Goal: Communication & Community: Answer question/provide support

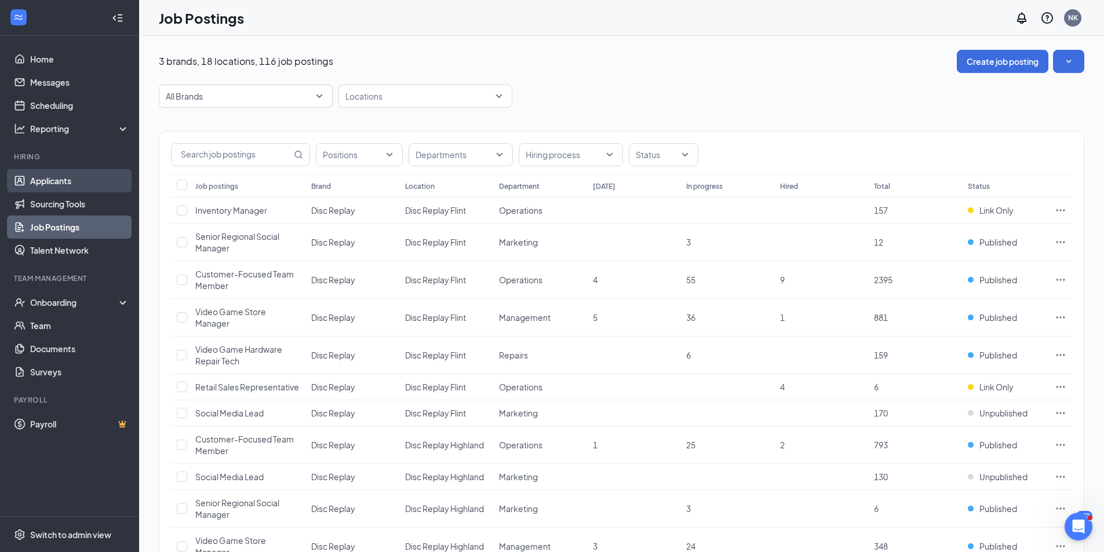
click at [70, 179] on link "Applicants" at bounding box center [79, 180] width 99 height 23
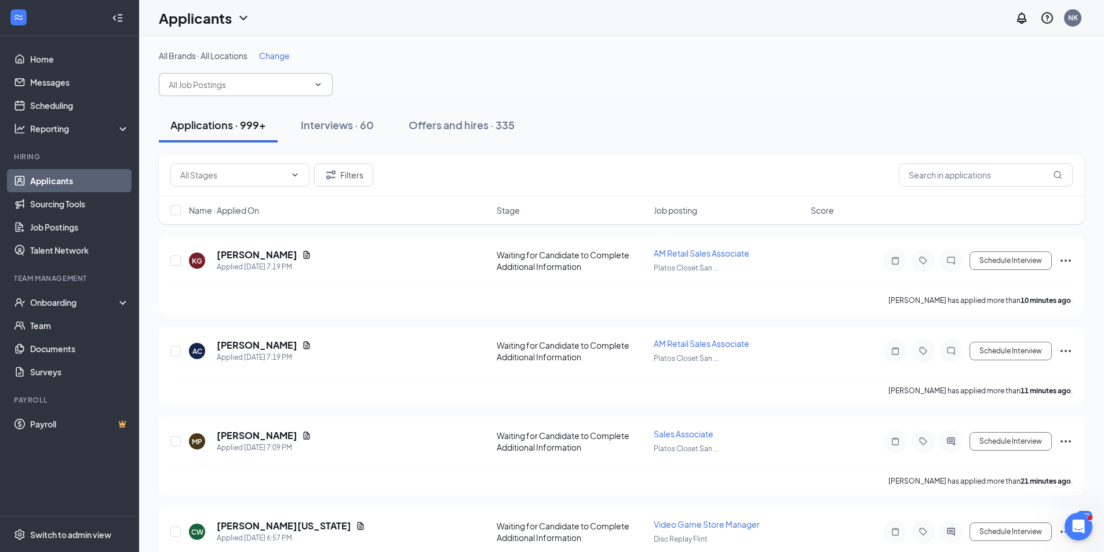
click at [323, 77] on span at bounding box center [246, 84] width 174 height 23
click at [315, 79] on span at bounding box center [246, 84] width 174 height 23
click at [279, 59] on span "Change" at bounding box center [274, 55] width 31 height 10
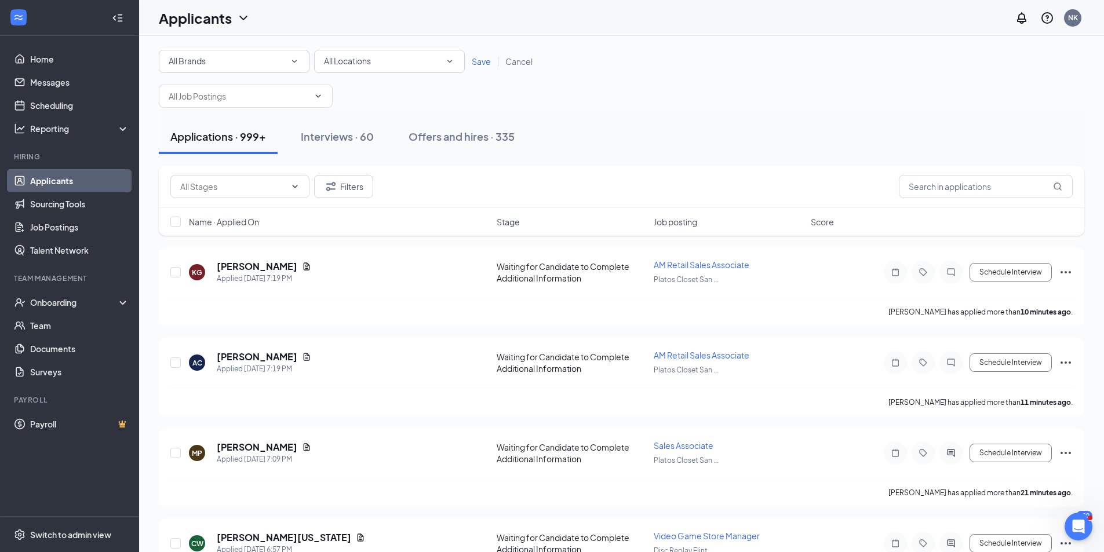
click at [393, 51] on div "All Locations All Locations" at bounding box center [389, 61] width 151 height 23
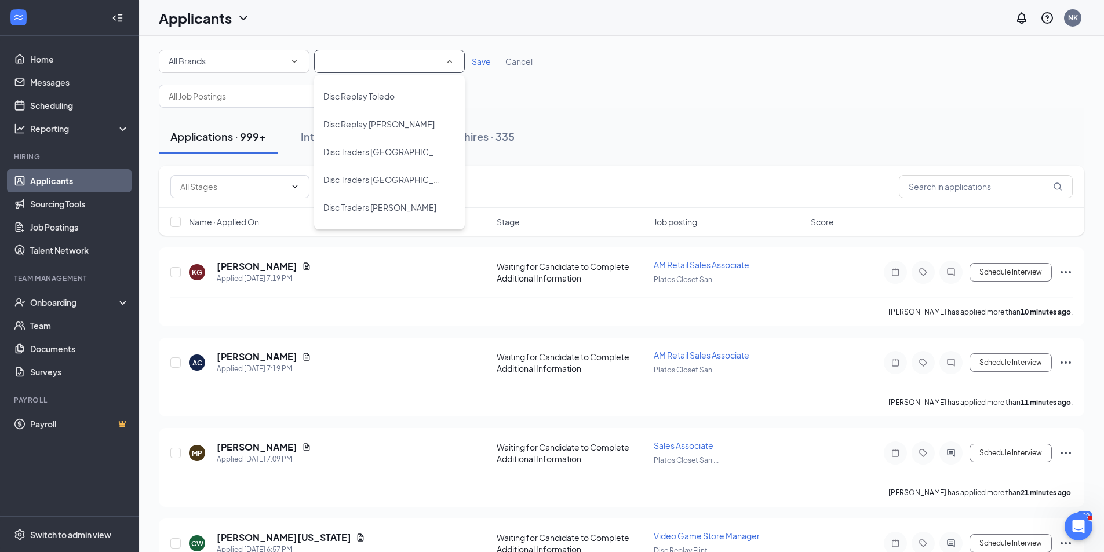
scroll to position [218, 0]
click at [389, 82] on li "Disc Replay [PERSON_NAME]" at bounding box center [389, 71] width 151 height 28
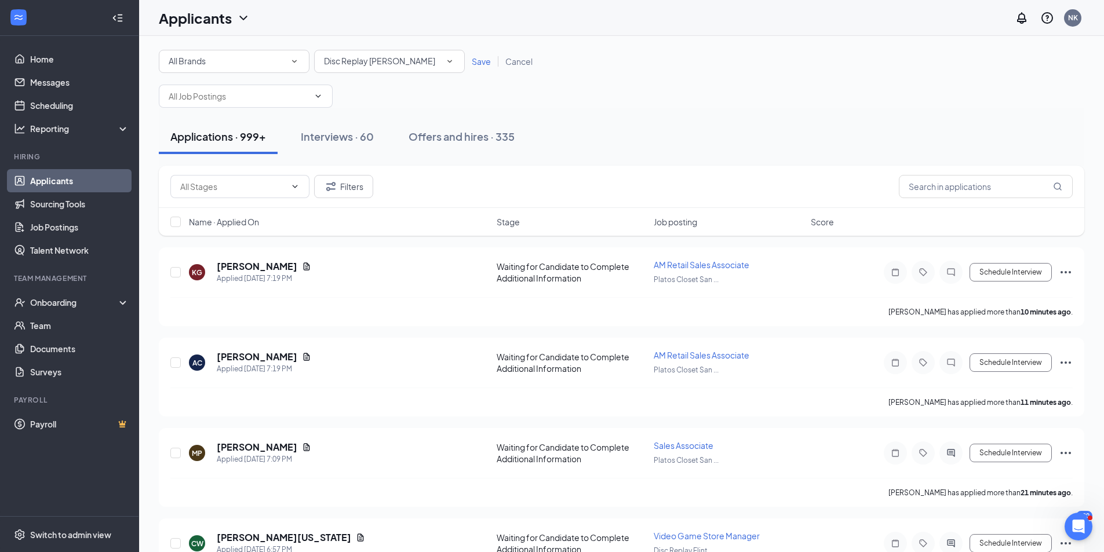
click at [448, 61] on icon "SmallChevronDown" at bounding box center [449, 61] width 5 height 3
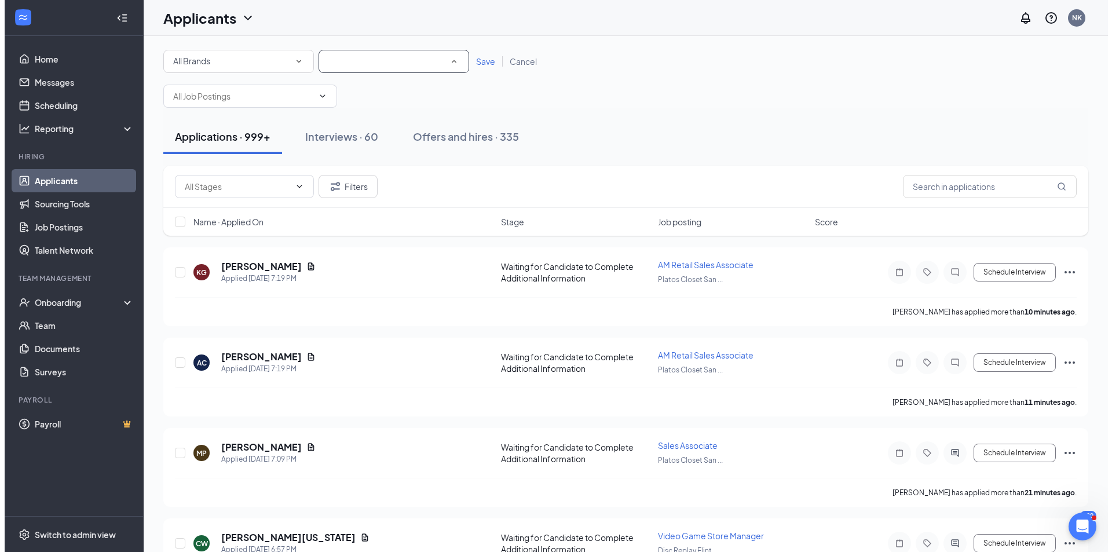
scroll to position [195, 0]
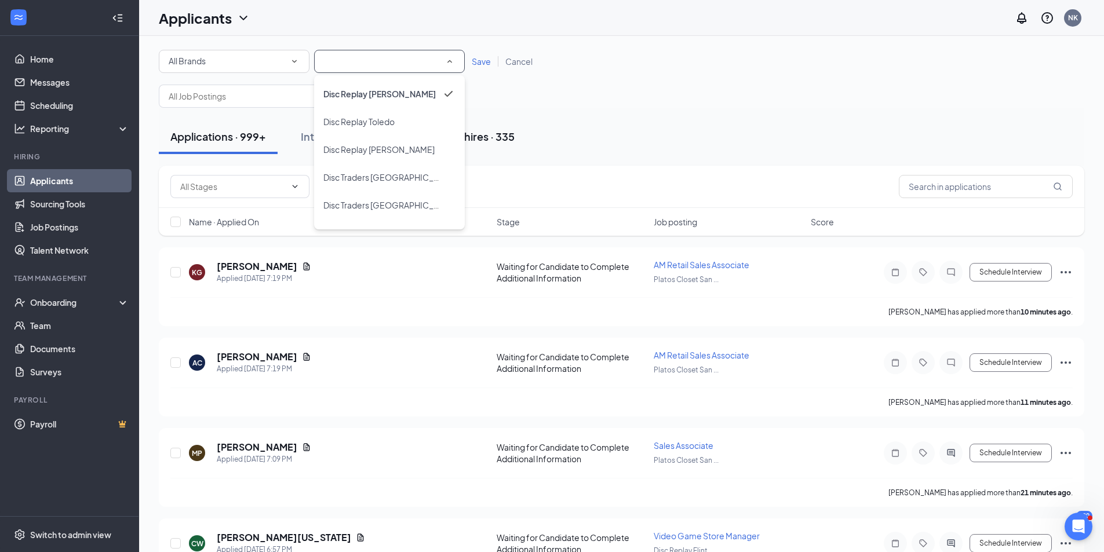
click at [419, 126] on div "Disc Replay Toledo" at bounding box center [389, 122] width 132 height 14
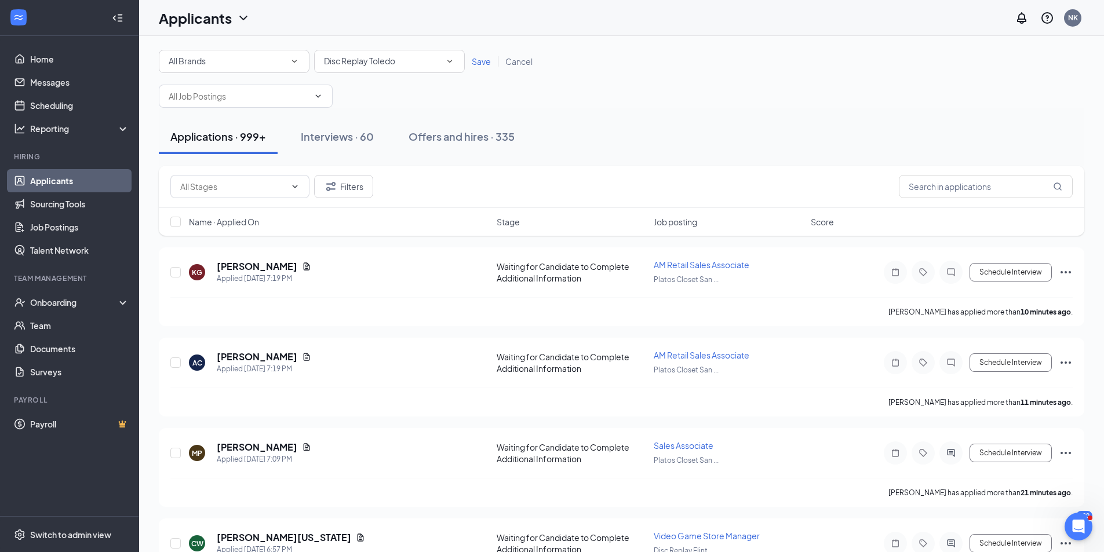
click at [479, 67] on div "Save Cancel" at bounding box center [502, 62] width 75 height 12
click at [479, 64] on span "Save" at bounding box center [481, 61] width 19 height 10
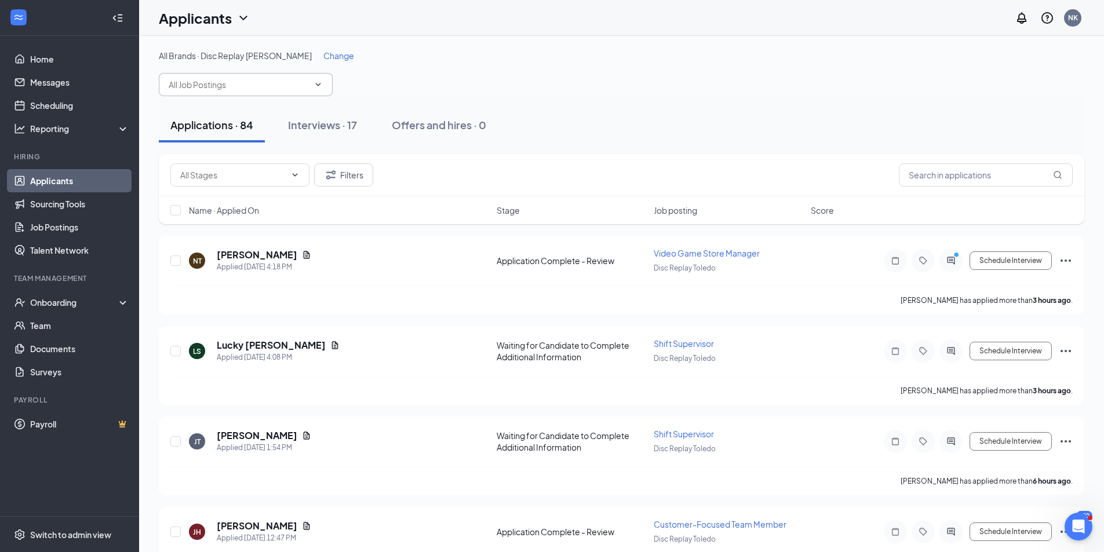
click at [314, 81] on icon "ChevronDown" at bounding box center [317, 84] width 9 height 9
click at [313, 79] on span at bounding box center [246, 84] width 174 height 23
click at [311, 84] on span at bounding box center [317, 84] width 12 height 9
click at [316, 87] on icon "ChevronDown" at bounding box center [317, 84] width 9 height 9
click at [230, 175] on input "text" at bounding box center [232, 175] width 105 height 13
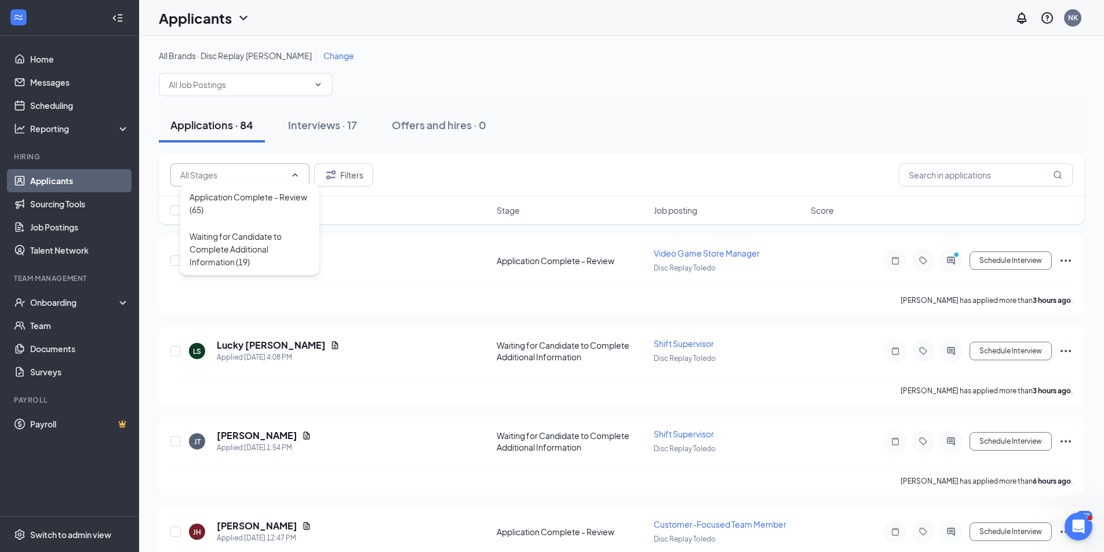
click at [401, 59] on div "All Brands · Disc Replay Toledo Change" at bounding box center [621, 56] width 925 height 12
click at [313, 79] on span at bounding box center [246, 84] width 174 height 23
click at [468, 93] on div "All Brands · Disc Replay Toledo Change" at bounding box center [621, 73] width 925 height 46
click at [318, 88] on icon "ChevronDown" at bounding box center [317, 84] width 9 height 9
click at [227, 87] on input "text" at bounding box center [239, 84] width 140 height 13
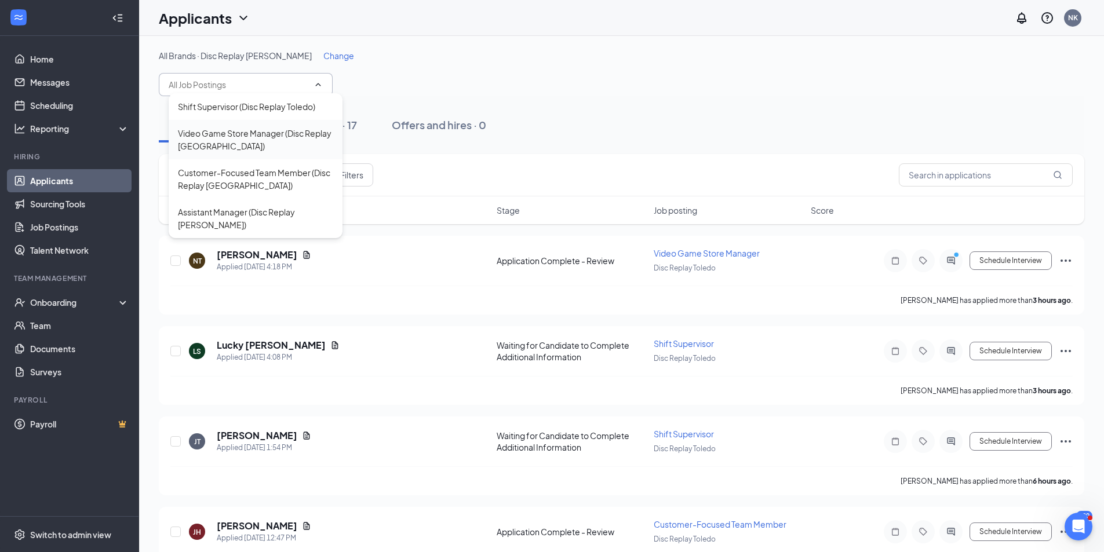
click at [228, 133] on div "Video Game Store Manager (Disc Replay [GEOGRAPHIC_DATA])" at bounding box center [255, 139] width 155 height 25
type input "Video Game Store Manager (Disc Replay [GEOGRAPHIC_DATA])"
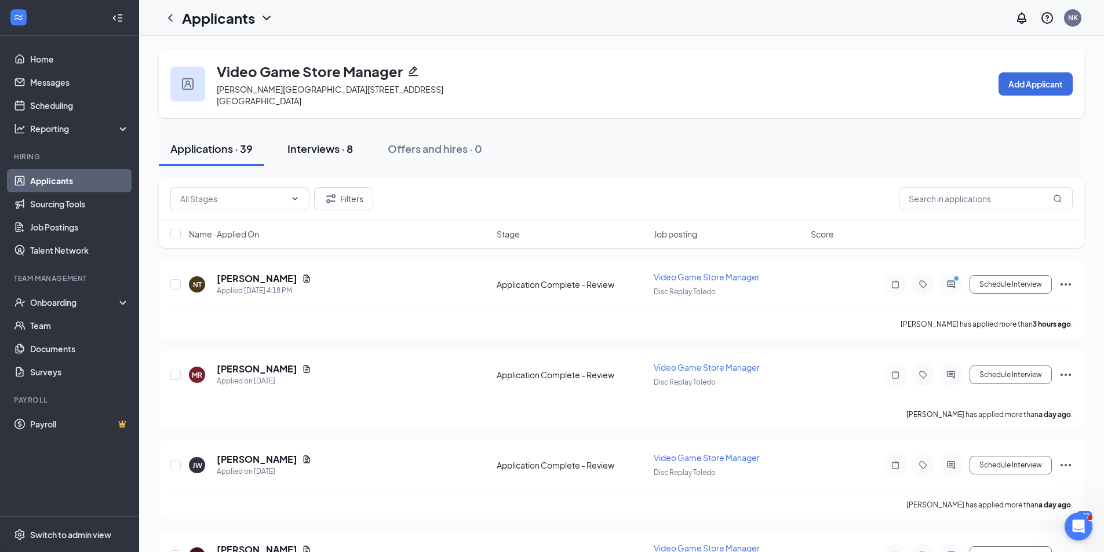
click at [326, 132] on button "Interviews · 8" at bounding box center [320, 149] width 89 height 35
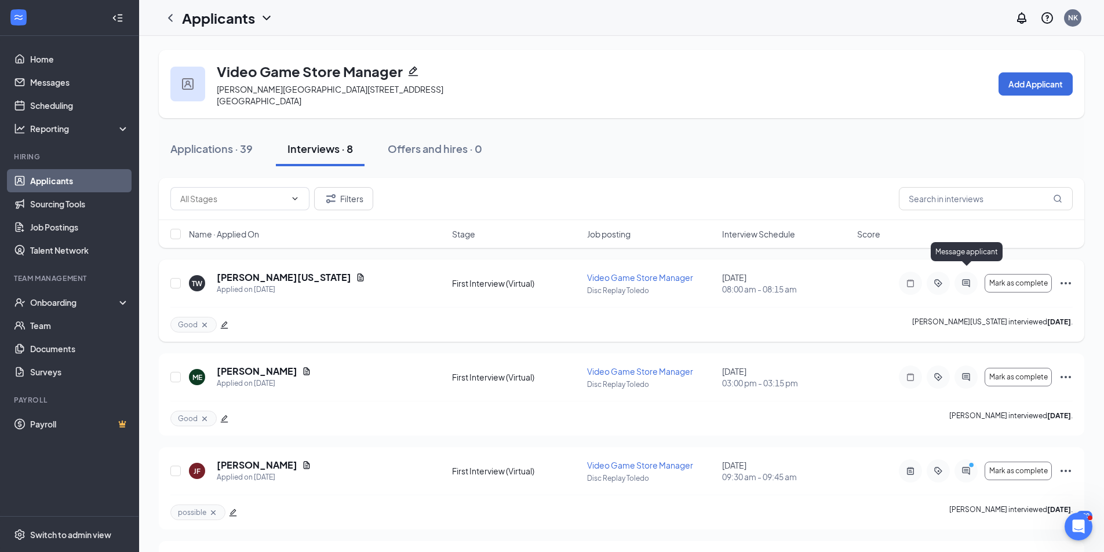
click at [967, 279] on icon "ActiveChat" at bounding box center [966, 283] width 14 height 9
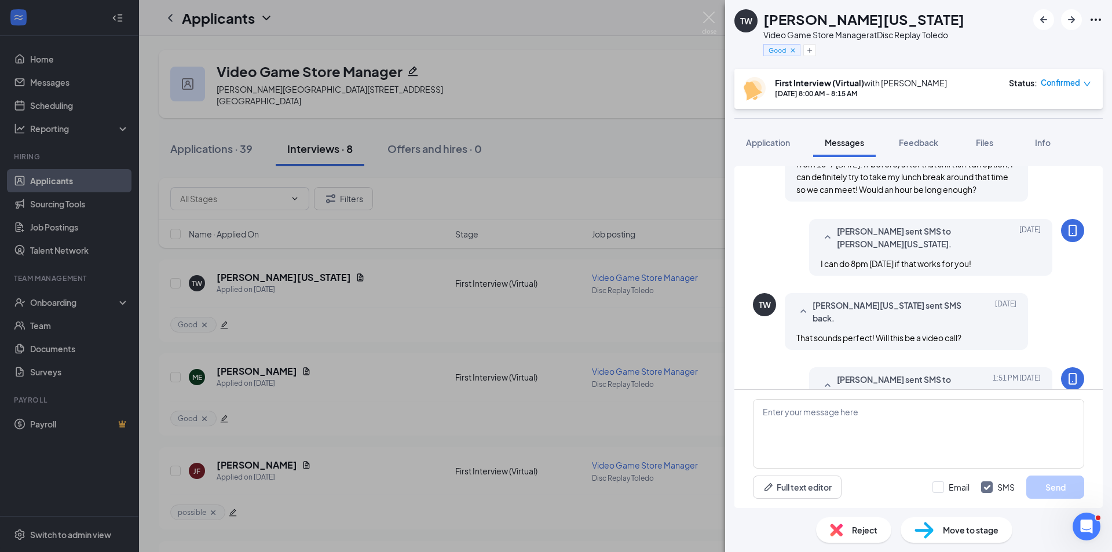
scroll to position [644, 0]
drag, startPoint x: 861, startPoint y: 218, endPoint x: 888, endPoint y: 221, distance: 27.4
click at [843, 257] on span "I can do 8pm [DATE] if that works for you!" at bounding box center [896, 262] width 151 height 10
click at [902, 257] on span "I can do 8pm [DATE] if that works for you!" at bounding box center [896, 262] width 151 height 10
drag, startPoint x: 907, startPoint y: 214, endPoint x: 875, endPoint y: 225, distance: 33.5
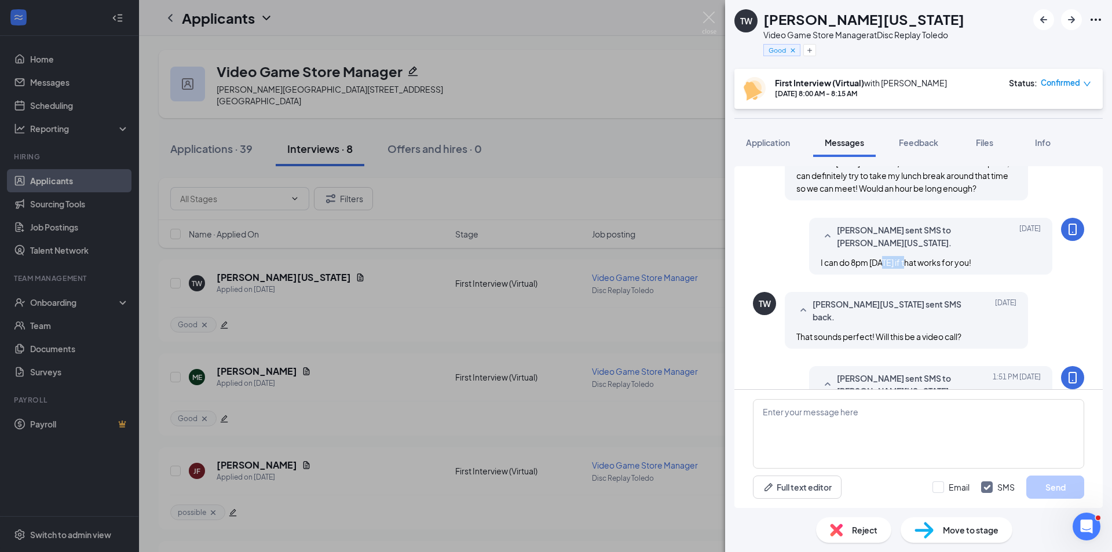
click at [875, 225] on div "[PERSON_NAME] sent SMS to [PERSON_NAME][US_STATE]. [DATE] I can do 8pm [DATE] i…" at bounding box center [930, 246] width 243 height 57
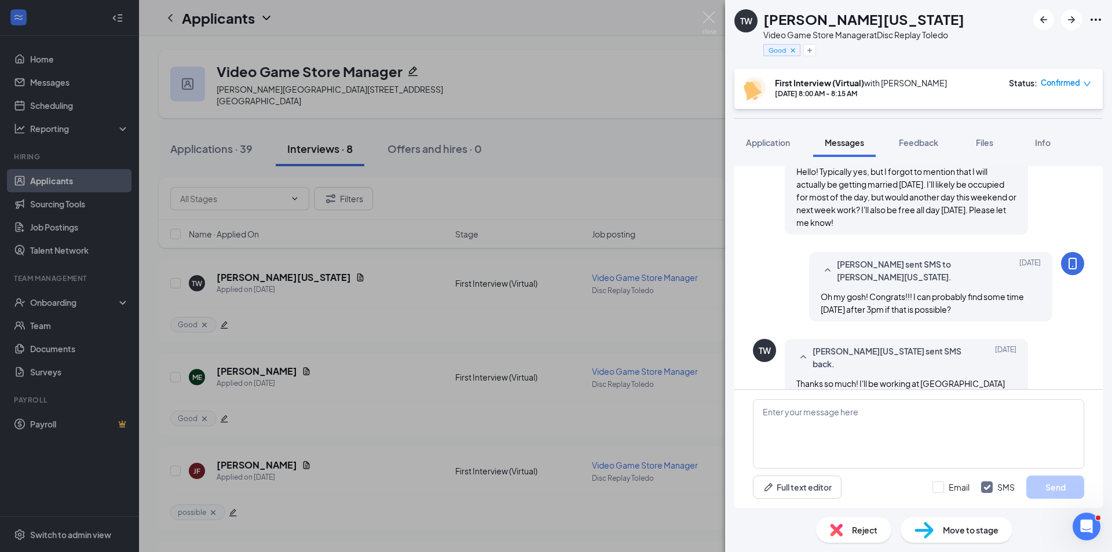
scroll to position [644, 0]
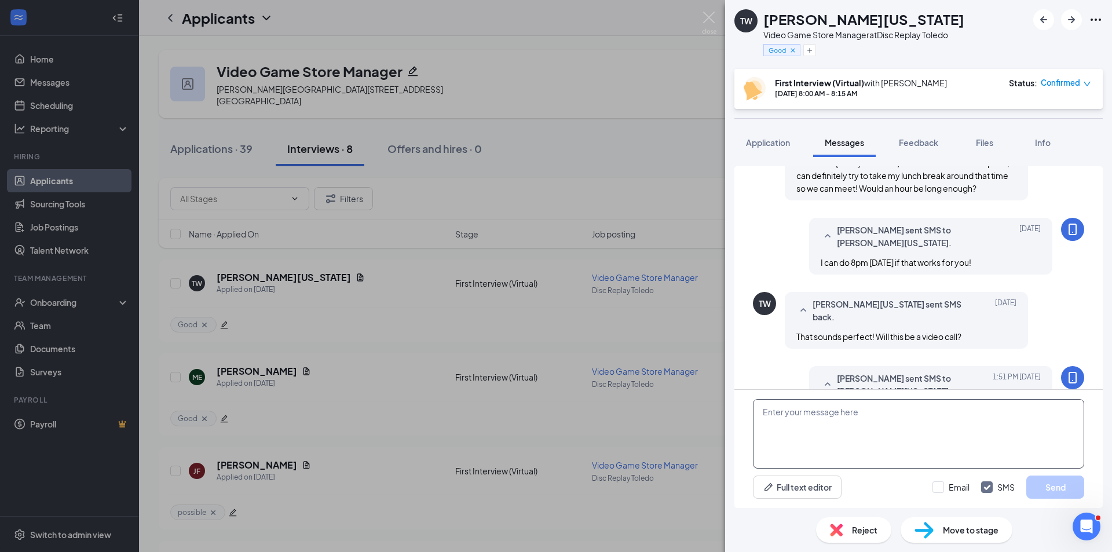
click at [830, 427] on textarea at bounding box center [918, 434] width 331 height 70
click at [713, 23] on div "TW [PERSON_NAME][US_STATE] Video Game Store Manager at Disc Replay Toledo Good …" at bounding box center [556, 276] width 1112 height 552
click at [713, 23] on img at bounding box center [709, 23] width 14 height 23
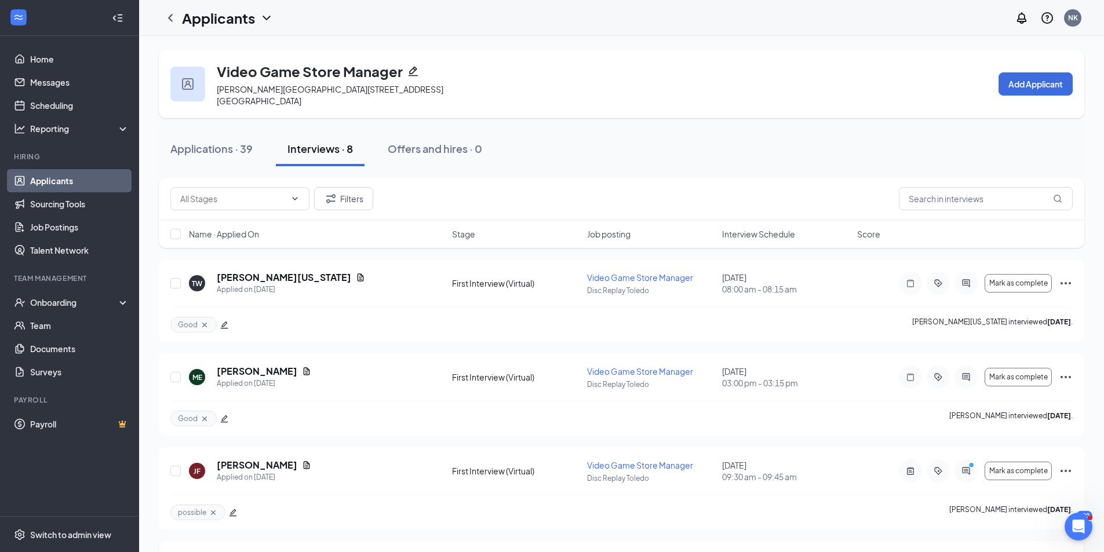
drag, startPoint x: 311, startPoint y: 488, endPoint x: 302, endPoint y: 551, distance: 63.3
click at [964, 467] on icon "ActiveChat" at bounding box center [966, 471] width 8 height 8
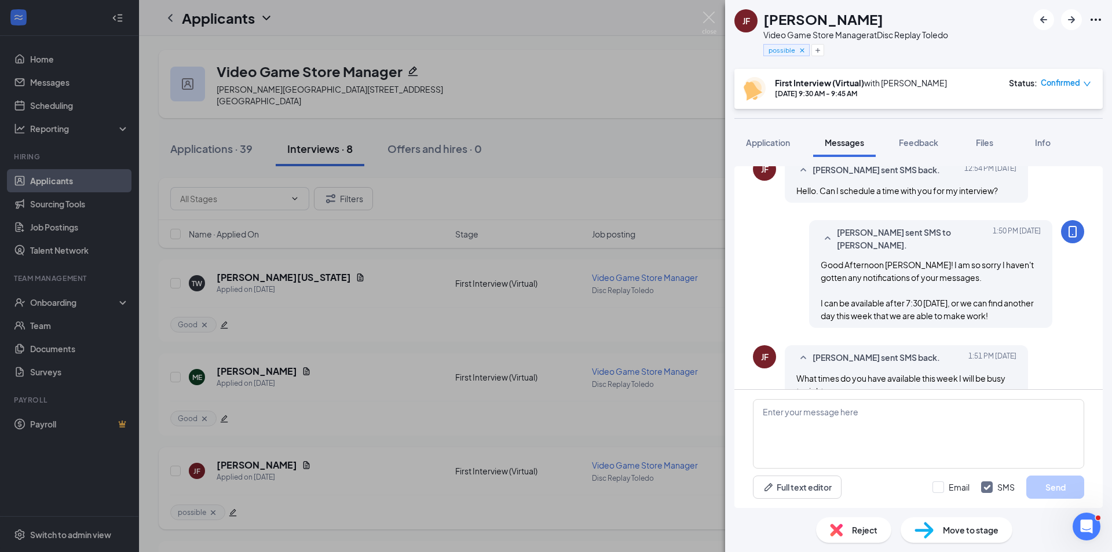
scroll to position [542, 0]
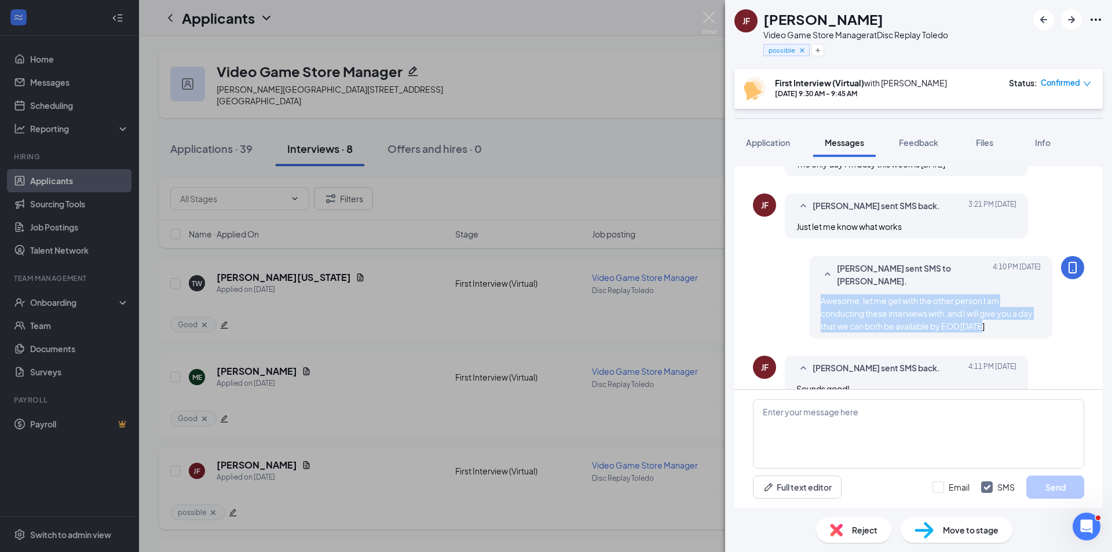
drag, startPoint x: 987, startPoint y: 303, endPoint x: 791, endPoint y: 281, distance: 196.5
click at [791, 281] on div "[PERSON_NAME] sent SMS to [PERSON_NAME]. [DATE] 4:10 PM Awesome, let me get wit…" at bounding box center [918, 300] width 331 height 88
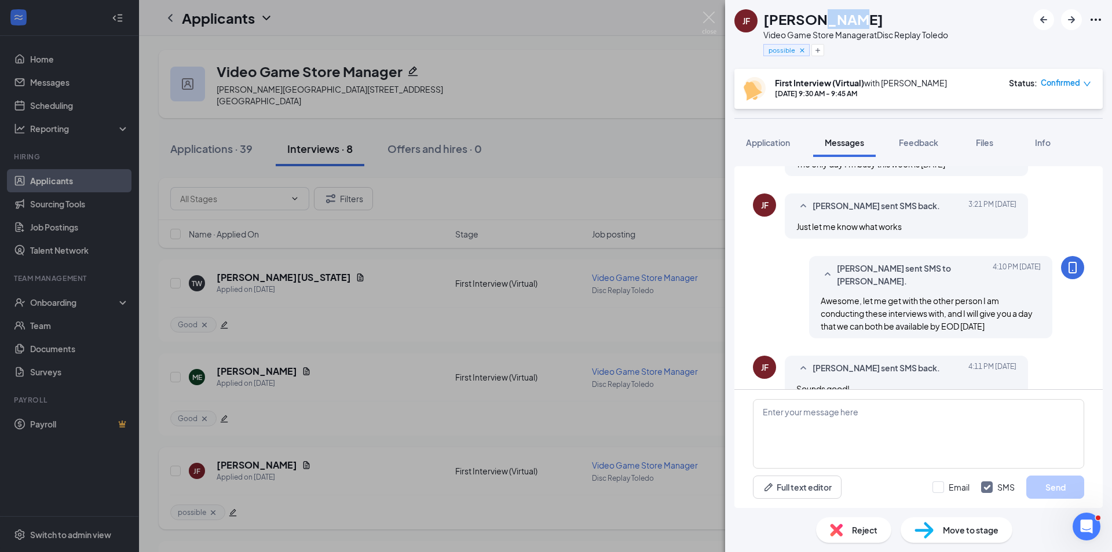
drag, startPoint x: 849, startPoint y: 14, endPoint x: 812, endPoint y: 21, distance: 37.3
click at [812, 21] on div "[PERSON_NAME]" at bounding box center [856, 19] width 185 height 20
click at [783, 140] on span "Application" at bounding box center [768, 142] width 44 height 10
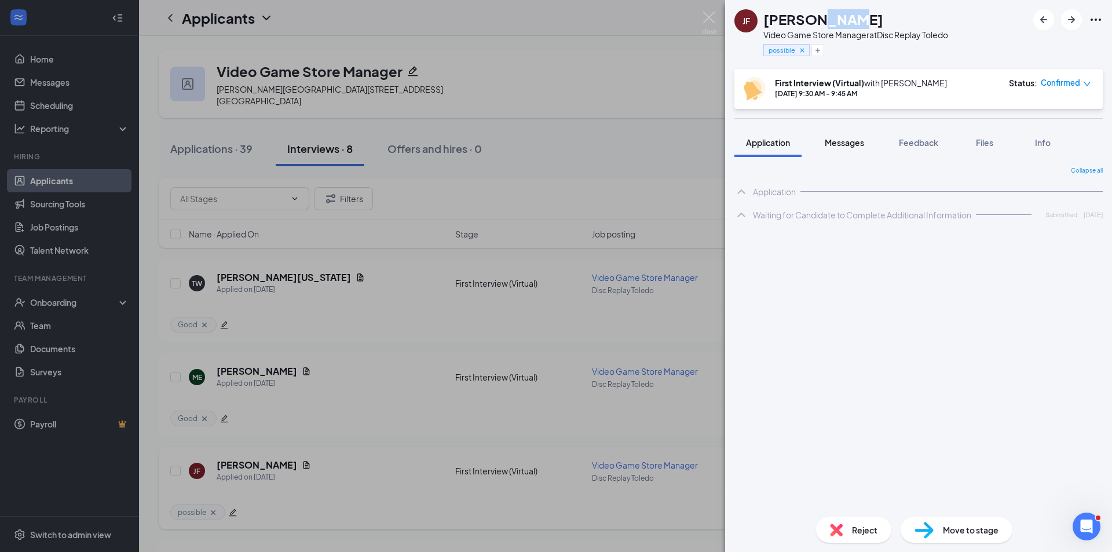
click at [850, 142] on span "Messages" at bounding box center [844, 142] width 39 height 10
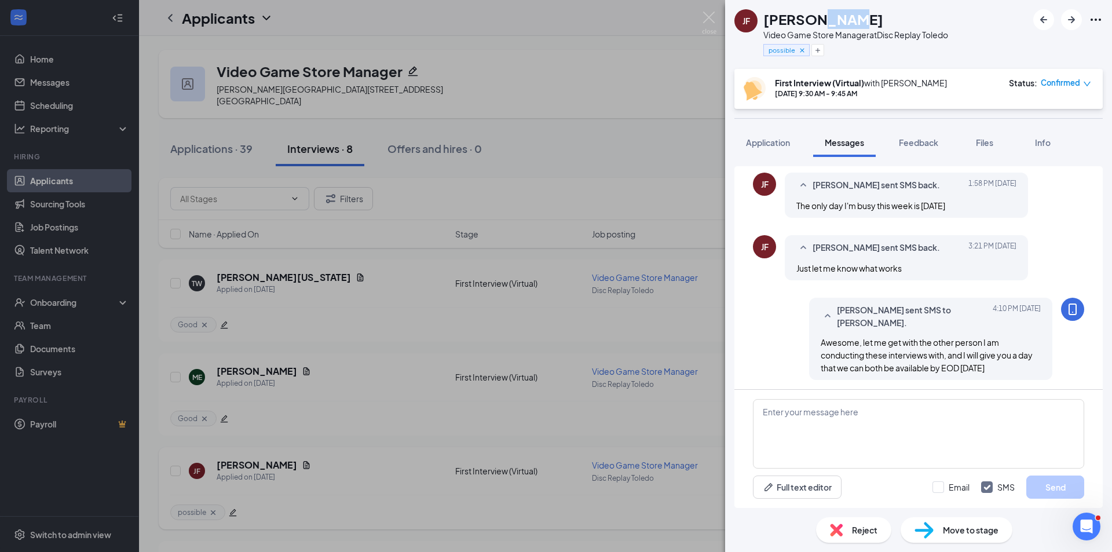
scroll to position [542, 0]
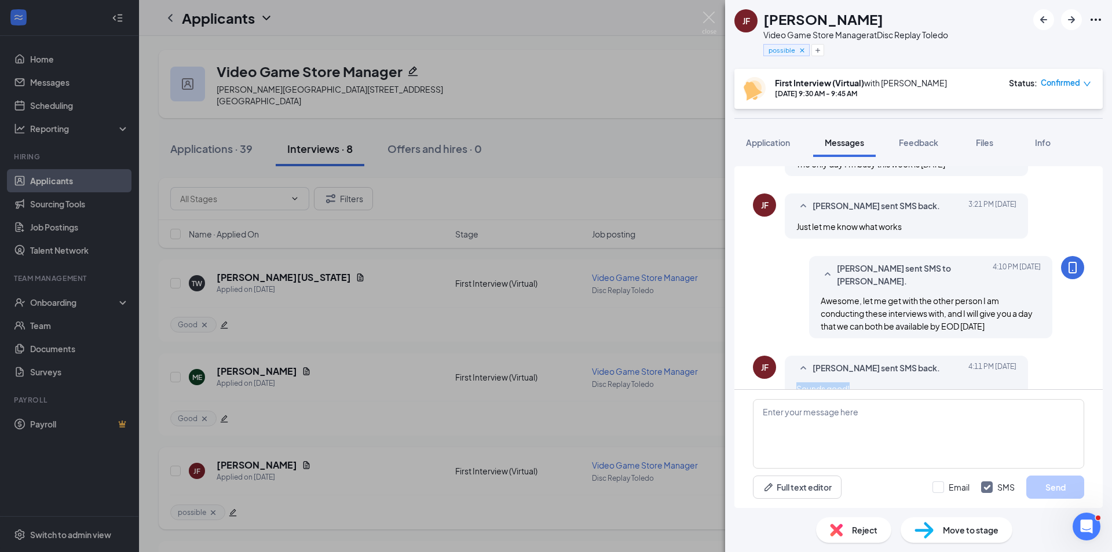
drag, startPoint x: 877, startPoint y: 368, endPoint x: 777, endPoint y: 368, distance: 100.2
click at [777, 368] on div "[PERSON_NAME] sent SMS back. [DATE] 4:11 PM Sounds good!" at bounding box center [918, 381] width 331 height 51
click at [977, 322] on div "Load earlier interactions (about 26 more) [PERSON_NAME] sent SMS back. [DATE] J…" at bounding box center [918, 19] width 331 height 788
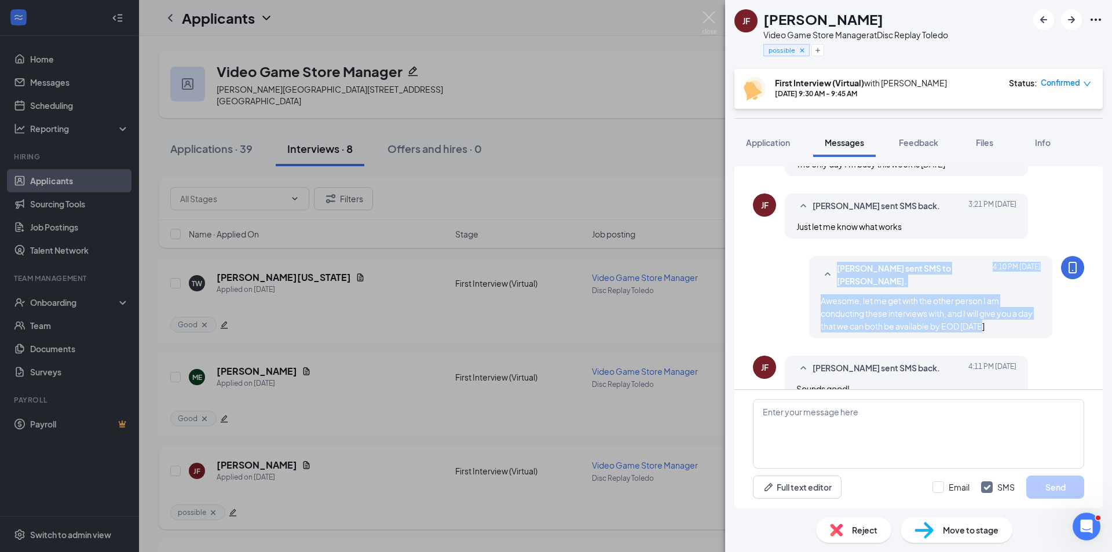
drag, startPoint x: 992, startPoint y: 305, endPoint x: 954, endPoint y: 309, distance: 37.9
click at [780, 260] on div "[PERSON_NAME] sent SMS to [PERSON_NAME]. [DATE] 4:10 PM Awesome, let me get wit…" at bounding box center [918, 300] width 331 height 88
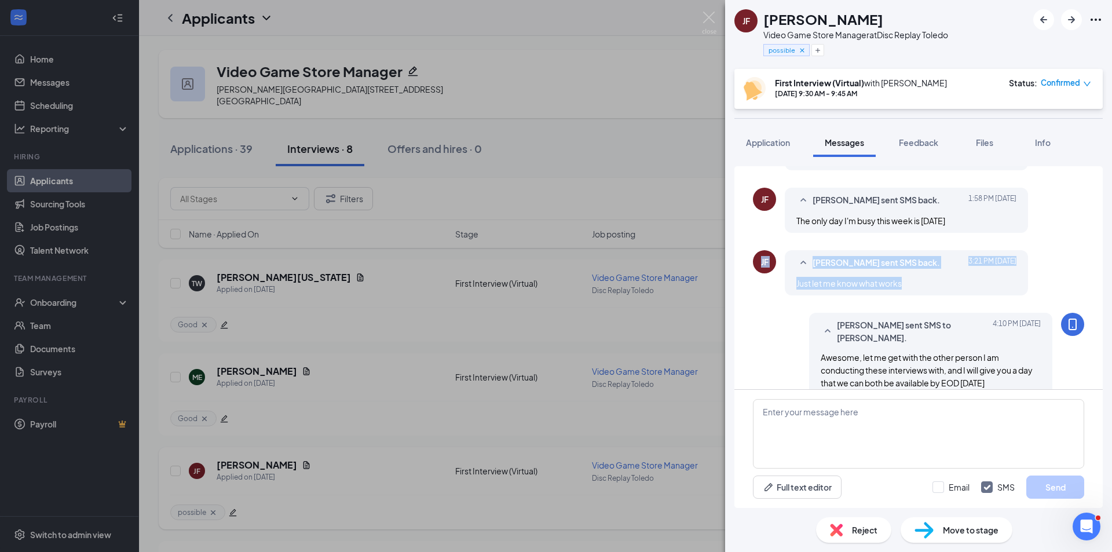
drag, startPoint x: 919, startPoint y: 262, endPoint x: 757, endPoint y: 256, distance: 162.3
click at [757, 256] on div "[PERSON_NAME] sent SMS back. [DATE] 3:21 PM Just let me know what works" at bounding box center [918, 275] width 331 height 51
click at [994, 216] on div "[PERSON_NAME] sent SMS back. [DATE] 1:58 PM The only day I'm busy this week is …" at bounding box center [906, 210] width 243 height 45
drag, startPoint x: 980, startPoint y: 209, endPoint x: 729, endPoint y: 211, distance: 250.9
click at [729, 211] on div "Load earlier interactions (about 26 more) [PERSON_NAME] sent SMS back. [DATE] J…" at bounding box center [918, 332] width 387 height 351
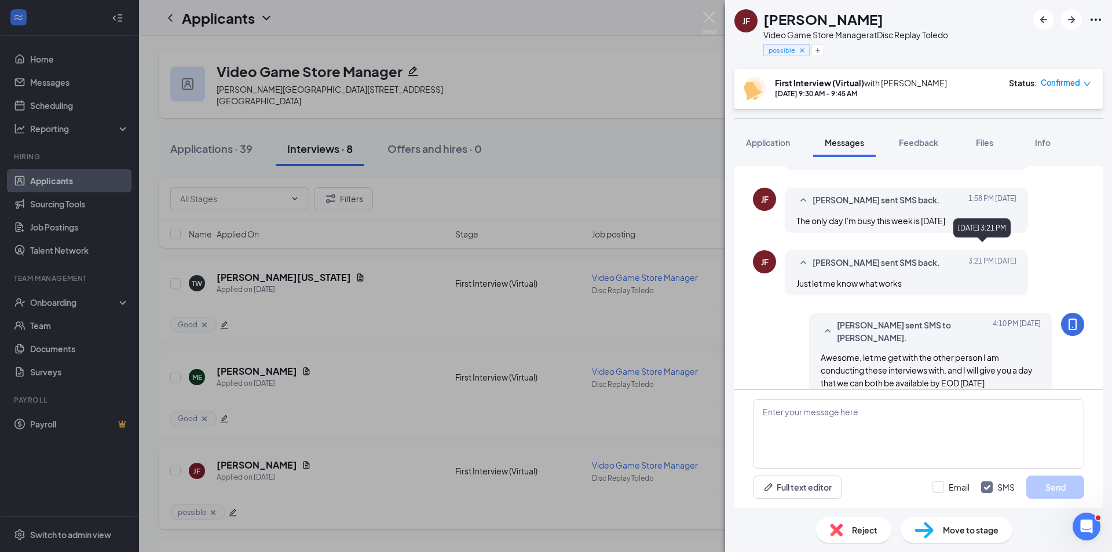
click at [992, 238] on div "[DATE] 3:21 PM" at bounding box center [982, 230] width 57 height 24
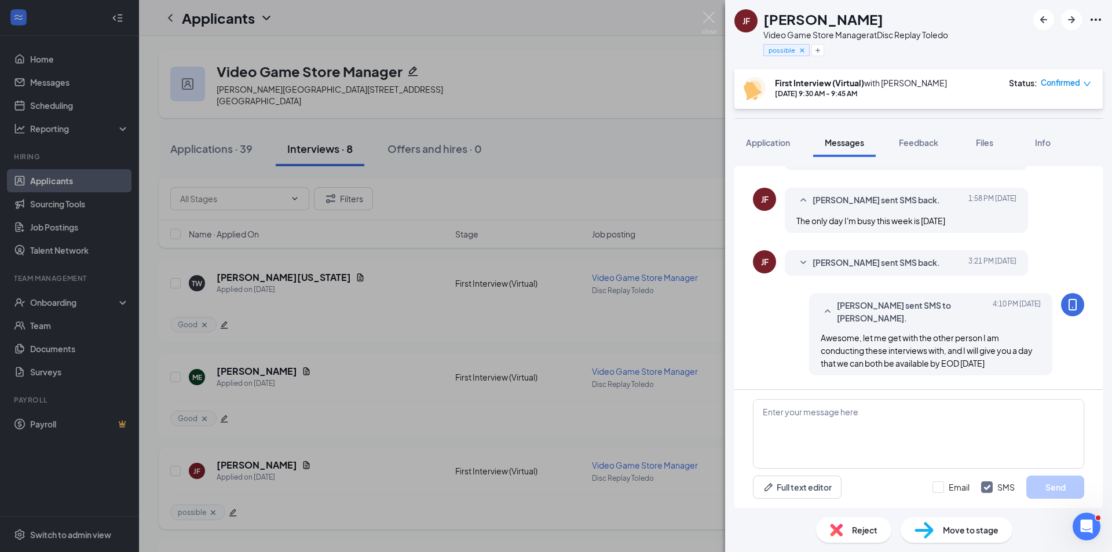
click at [860, 256] on span "[PERSON_NAME] sent SMS back." at bounding box center [876, 263] width 127 height 14
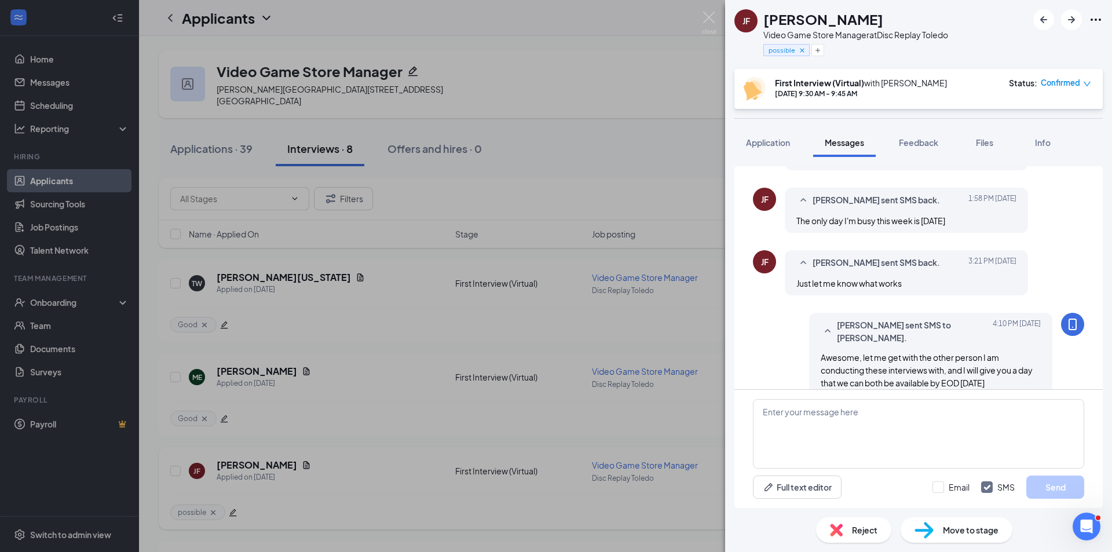
drag, startPoint x: 1105, startPoint y: 342, endPoint x: 1102, endPoint y: 264, distance: 78.3
click at [1102, 264] on div "Load earlier interactions (about 26 more) [PERSON_NAME] sent SMS back. [DATE] J…" at bounding box center [918, 332] width 387 height 351
click at [790, 154] on button "Application" at bounding box center [768, 142] width 67 height 29
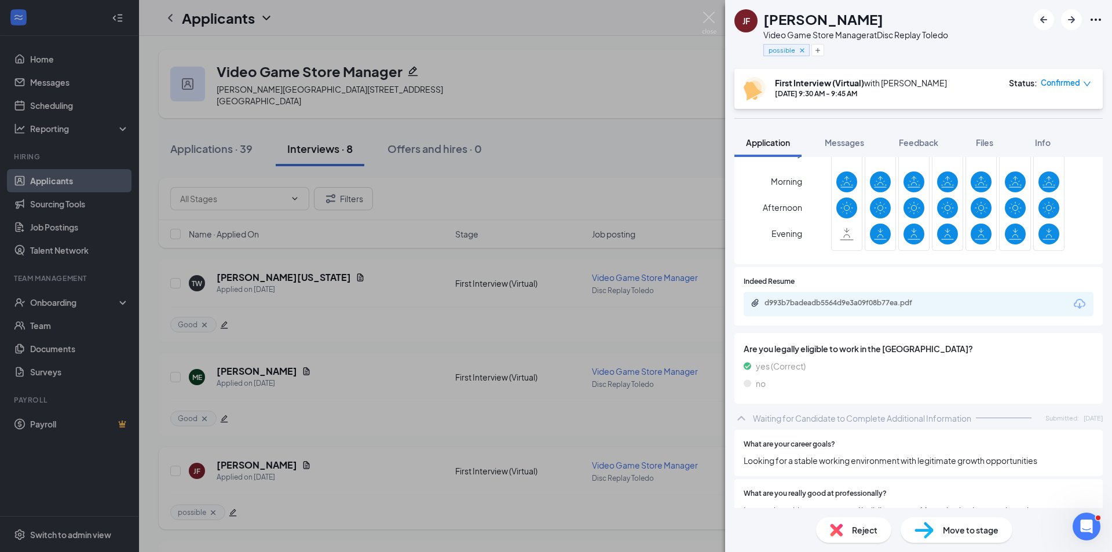
scroll to position [386, 0]
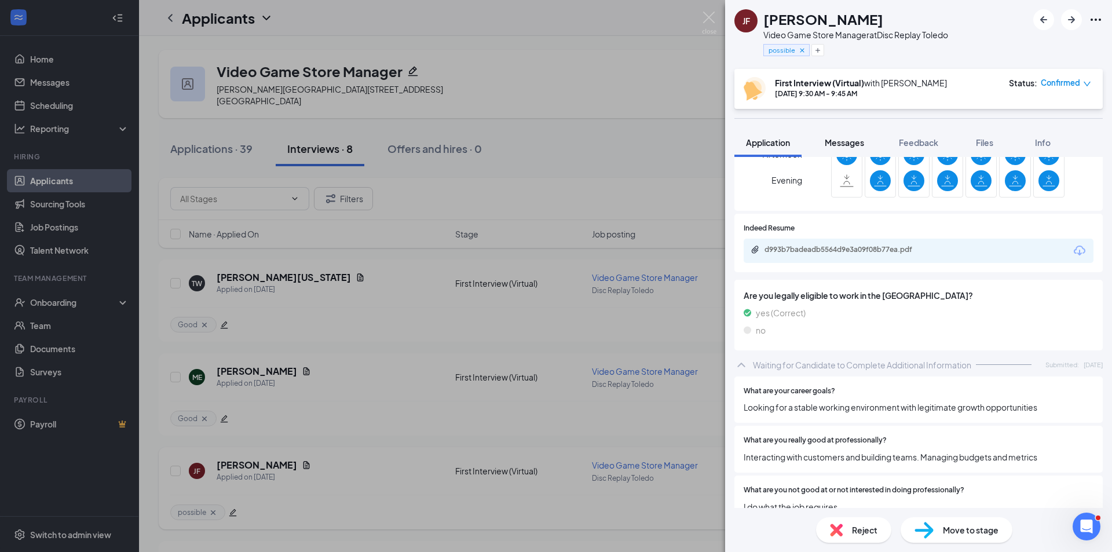
click at [856, 150] on button "Messages" at bounding box center [844, 142] width 63 height 29
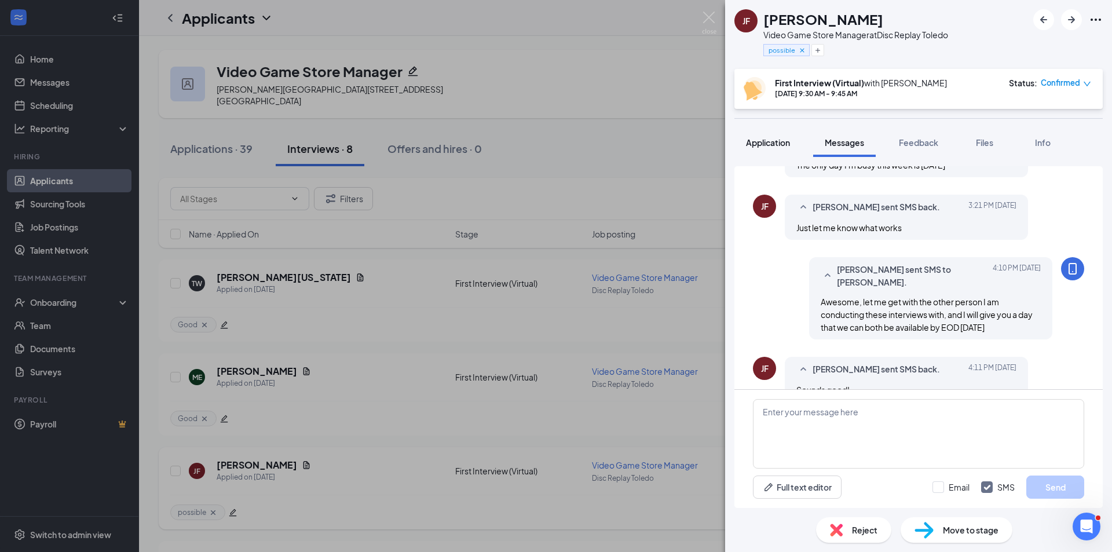
scroll to position [542, 0]
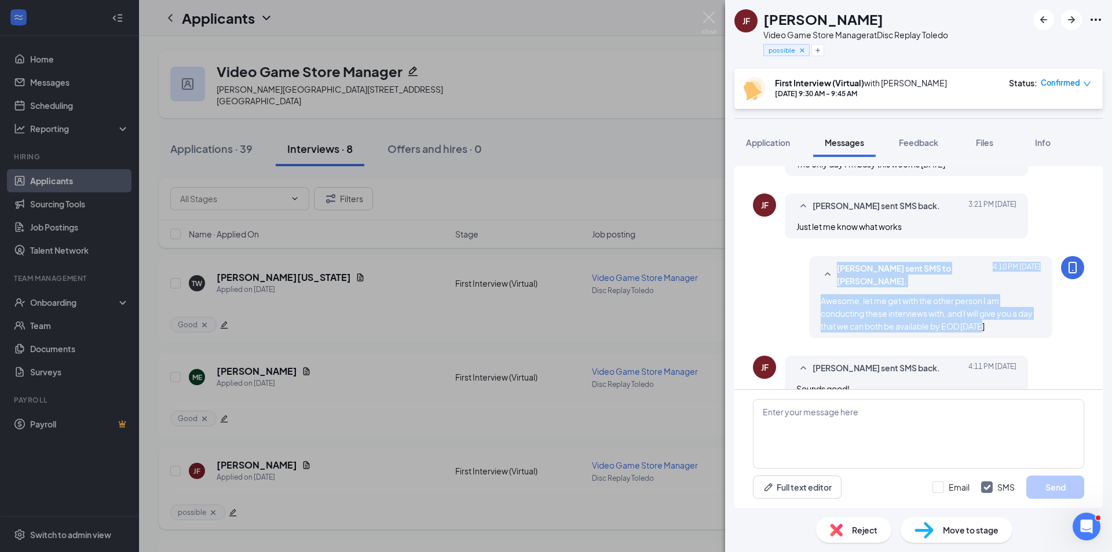
drag, startPoint x: 990, startPoint y: 304, endPoint x: 817, endPoint y: 267, distance: 175.9
click at [817, 267] on div "[PERSON_NAME] sent SMS to [PERSON_NAME]. [DATE] 4:10 PM Awesome, let me get wit…" at bounding box center [930, 297] width 243 height 82
click at [973, 295] on span "Awesome, let me get with the other person I am conducting these interviews with…" at bounding box center [927, 313] width 212 height 36
click at [1019, 315] on div "[PERSON_NAME] sent SMS to [PERSON_NAME]. [DATE] 4:10 PM Awesome, let me get wit…" at bounding box center [918, 300] width 331 height 88
drag, startPoint x: 991, startPoint y: 310, endPoint x: 801, endPoint y: 277, distance: 192.9
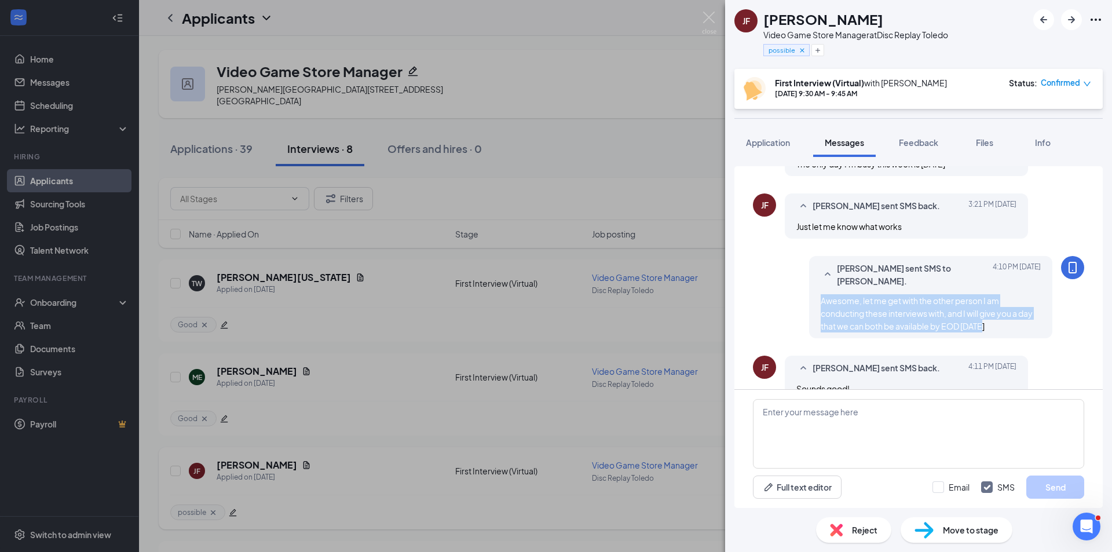
click at [809, 277] on div "[PERSON_NAME] sent SMS to [PERSON_NAME]. [DATE] 4:10 PM Awesome, let me get wit…" at bounding box center [930, 297] width 243 height 82
drag, startPoint x: 1001, startPoint y: 315, endPoint x: 991, endPoint y: 321, distance: 10.9
click at [1001, 316] on div "[PERSON_NAME] sent SMS to [PERSON_NAME]. [DATE] 4:10 PM Awesome, let me get wit…" at bounding box center [918, 300] width 331 height 88
click at [988, 311] on div "[PERSON_NAME] sent SMS to [PERSON_NAME]. [DATE] 4:10 PM Awesome, let me get wit…" at bounding box center [930, 297] width 243 height 82
click at [984, 305] on div "Awesome, let me get with the other person I am conducting these interviews with…" at bounding box center [931, 313] width 220 height 38
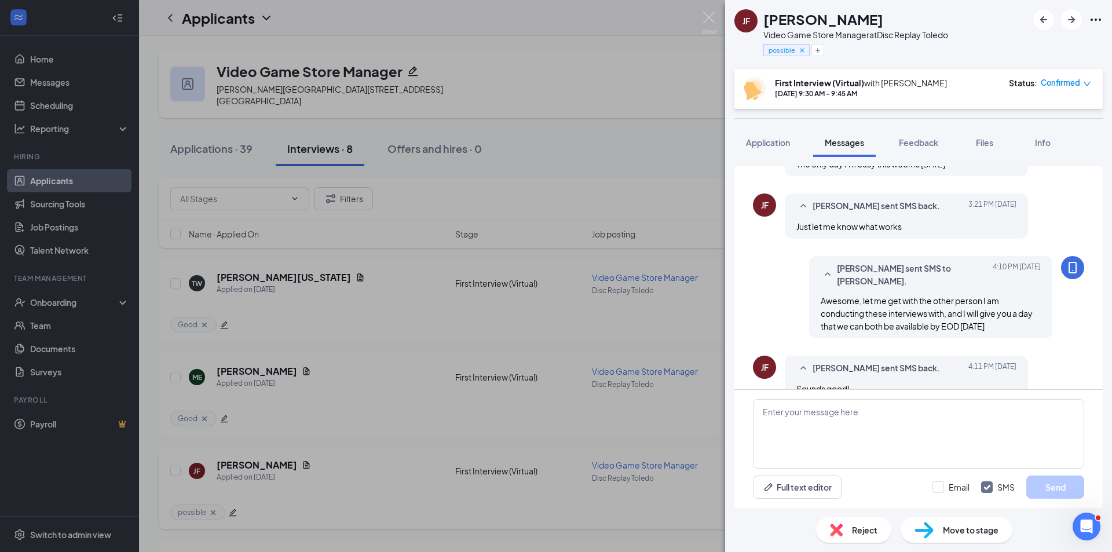
click at [708, 14] on img at bounding box center [709, 23] width 14 height 23
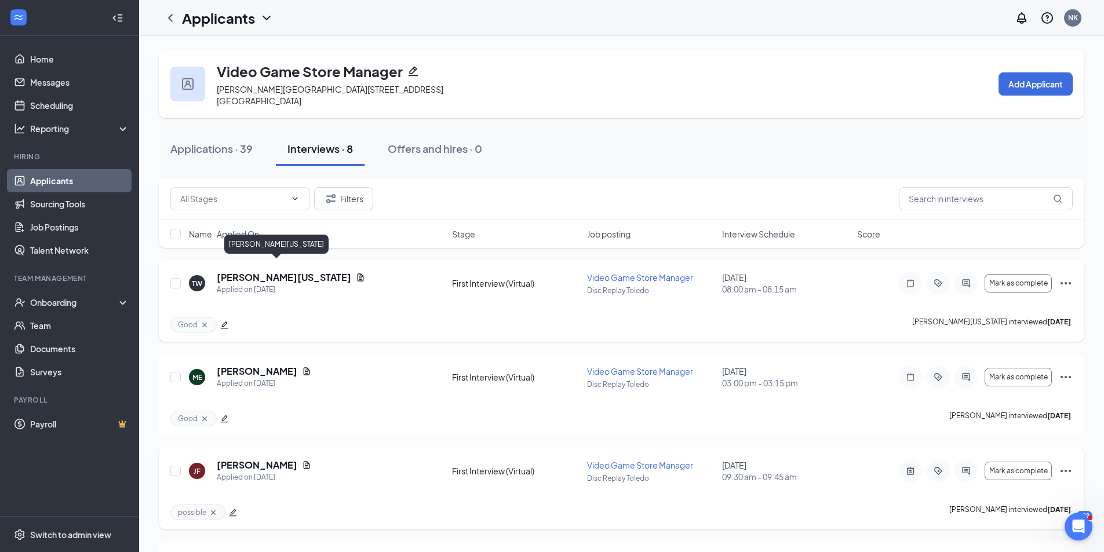
click at [280, 271] on h5 "[PERSON_NAME][US_STATE]" at bounding box center [284, 277] width 134 height 13
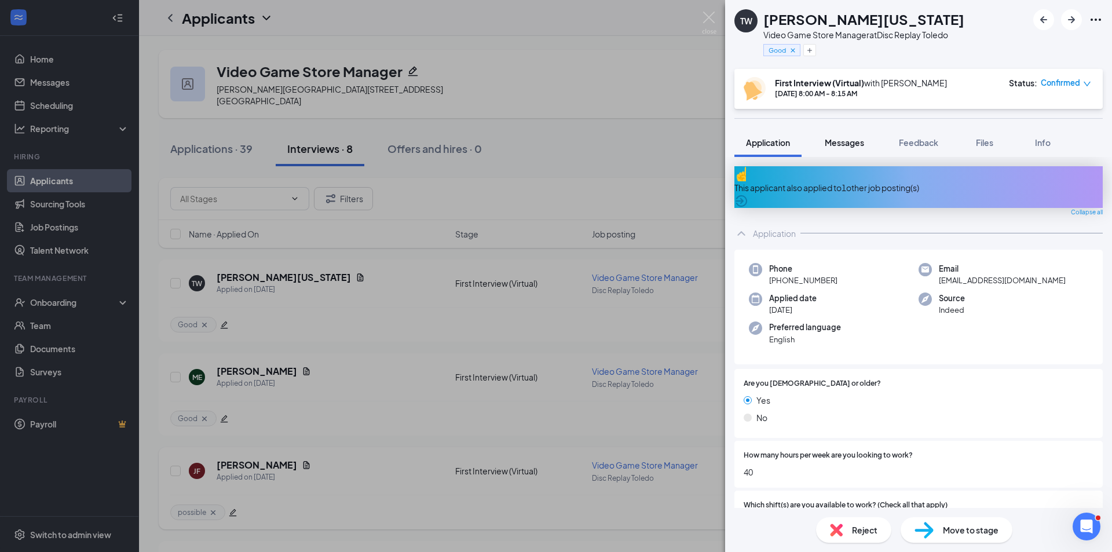
click at [831, 131] on button "Messages" at bounding box center [844, 142] width 63 height 29
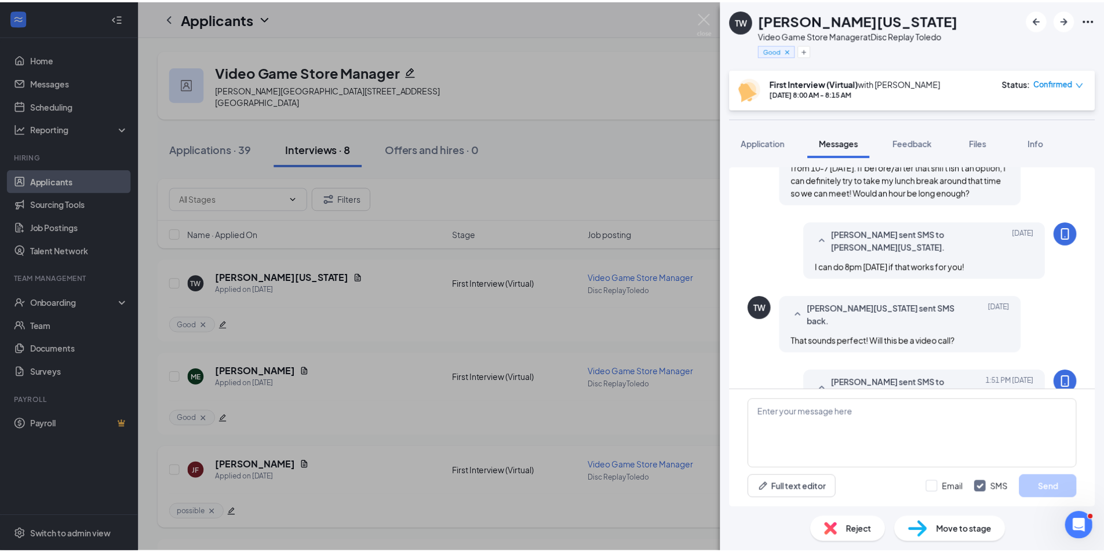
scroll to position [644, 0]
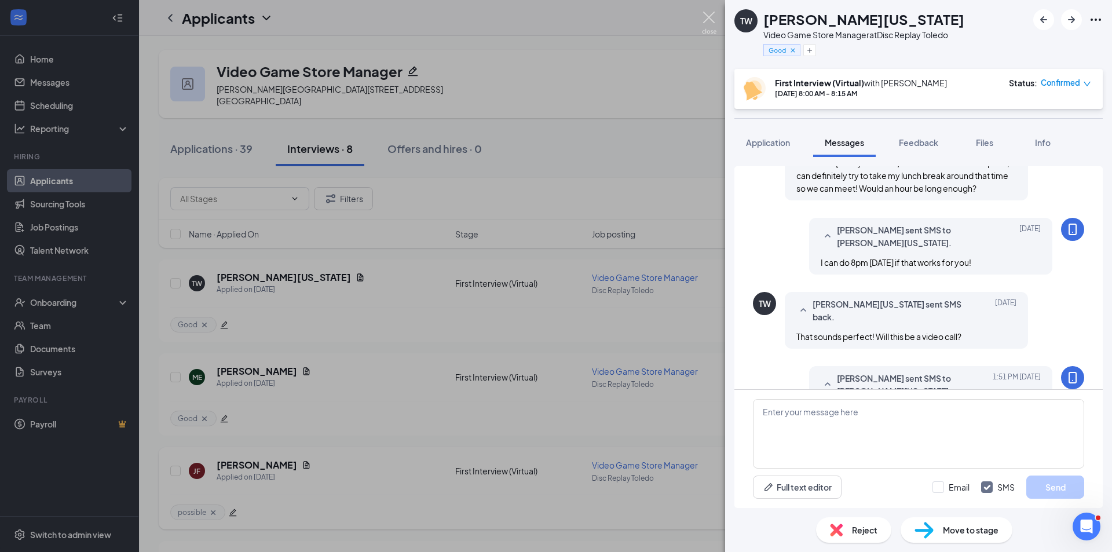
click at [712, 13] on img at bounding box center [709, 23] width 14 height 23
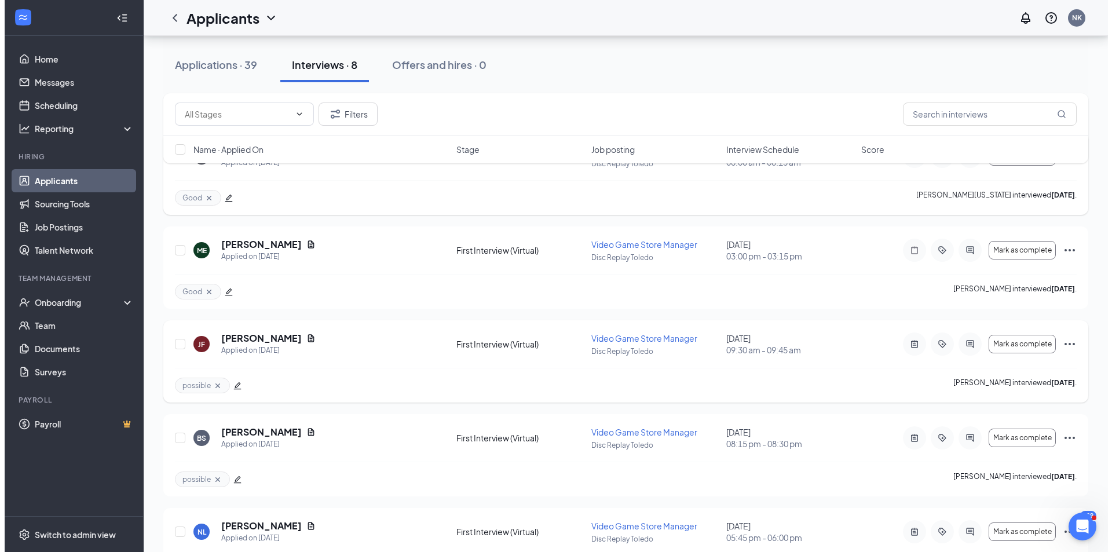
scroll to position [193, 0]
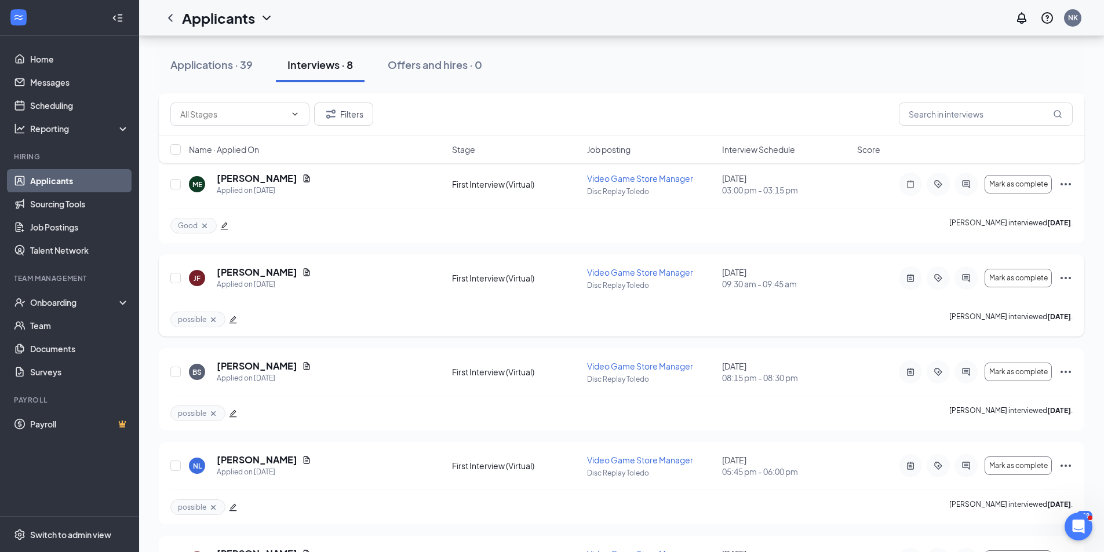
click at [965, 274] on icon "ActiveChat" at bounding box center [966, 278] width 8 height 8
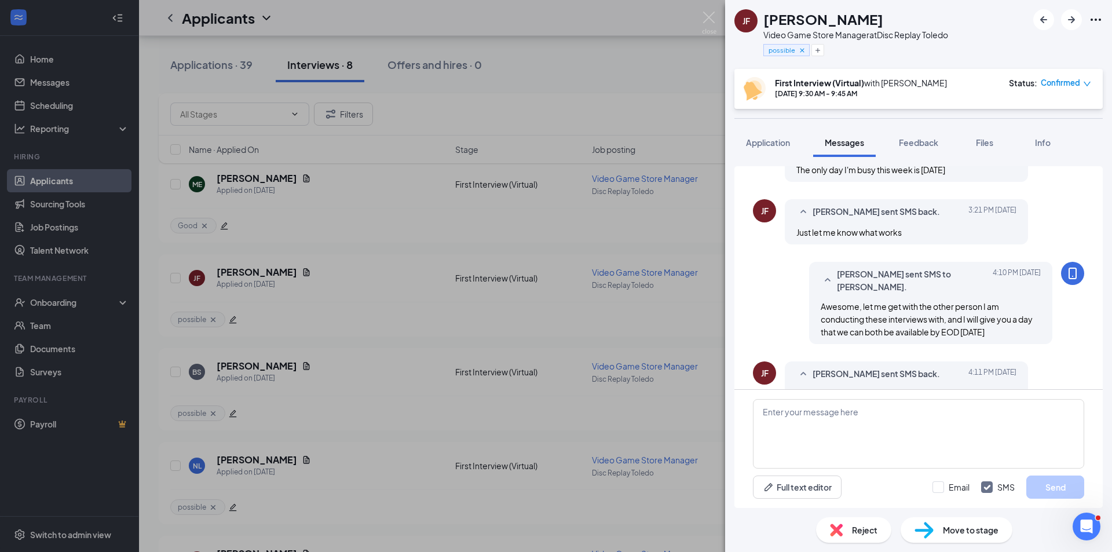
scroll to position [542, 0]
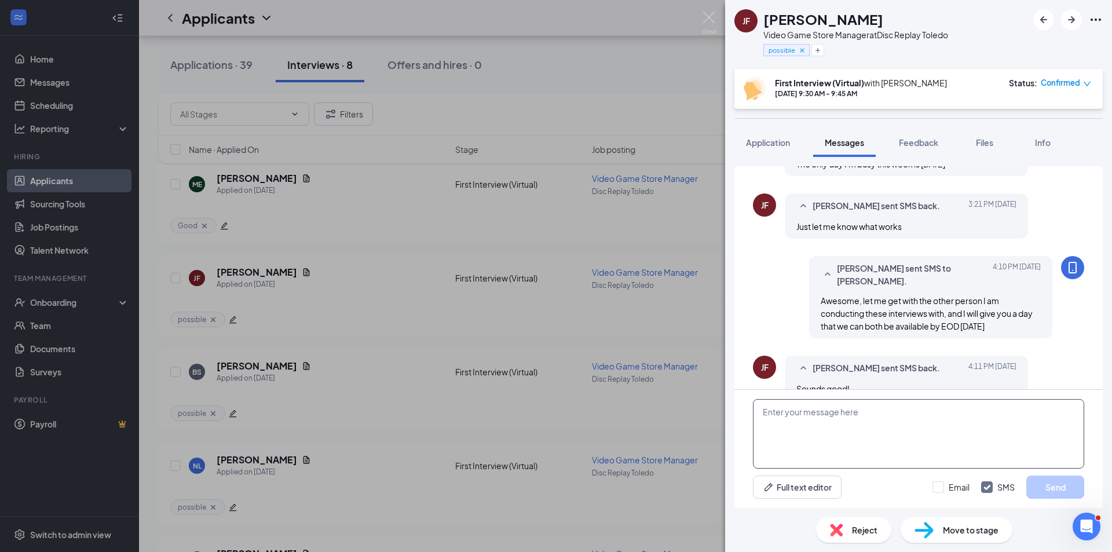
click at [905, 429] on textarea at bounding box center [918, 434] width 331 height 70
type textarea "Could you do [DATE] at 5pm?"
click at [1064, 491] on button "Send" at bounding box center [1056, 487] width 58 height 23
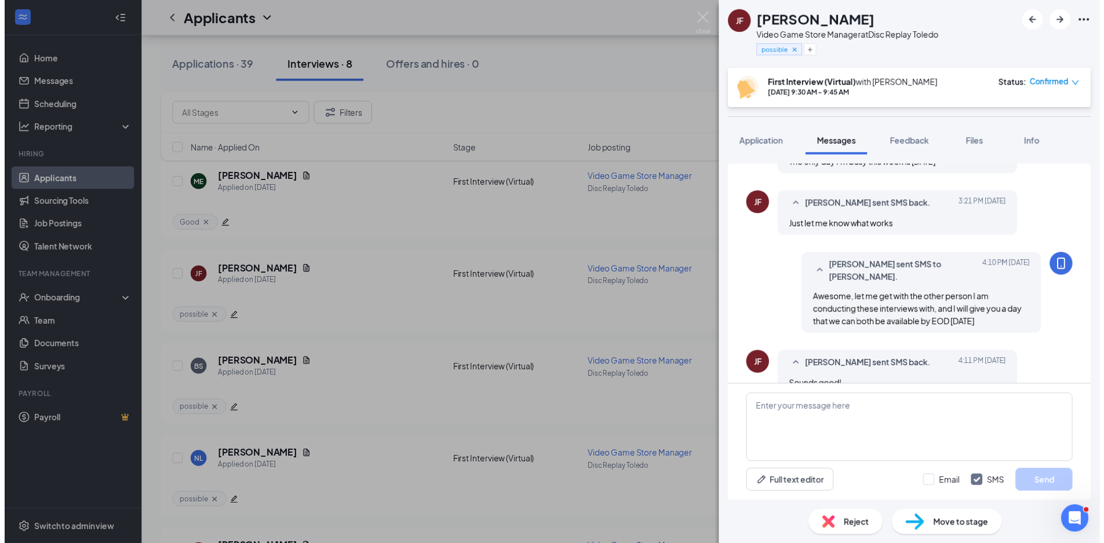
scroll to position [604, 0]
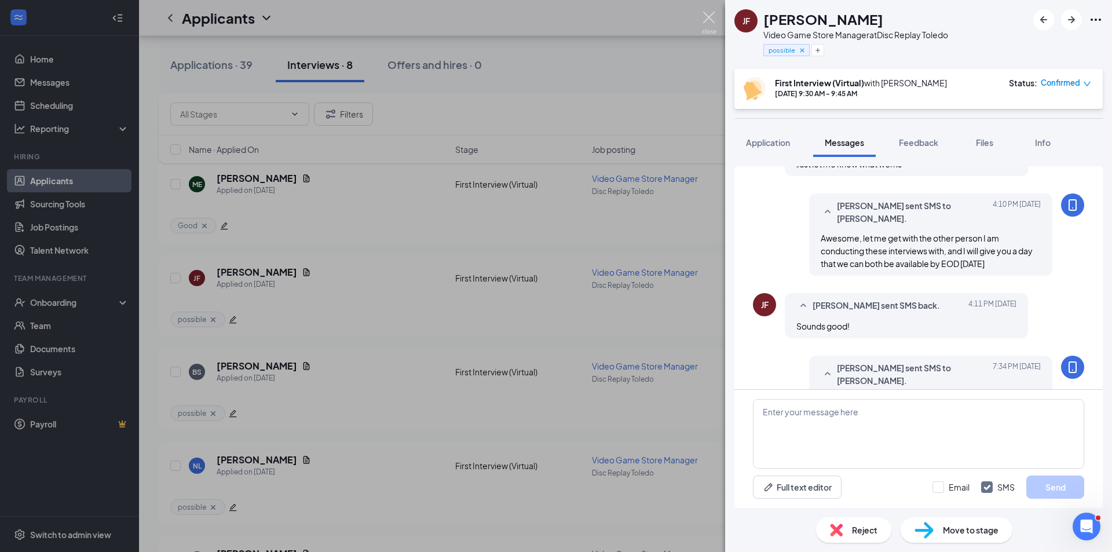
click at [714, 20] on img at bounding box center [709, 23] width 14 height 23
